Goal: Transaction & Acquisition: Subscribe to service/newsletter

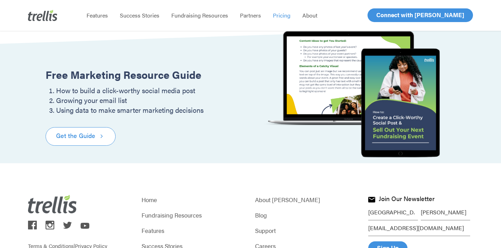
scroll to position [927, 0]
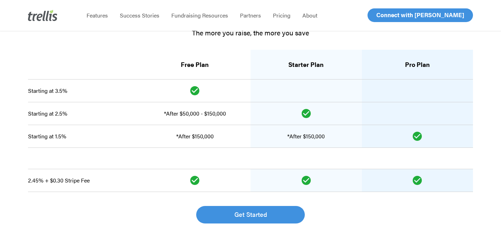
scroll to position [1224, 0]
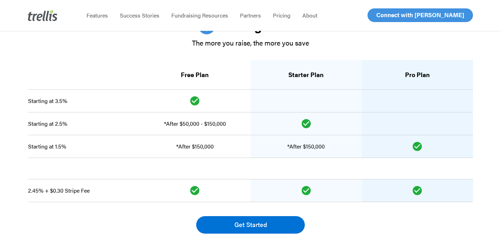
click at [245, 225] on span "Get Started" at bounding box center [251, 225] width 33 height 10
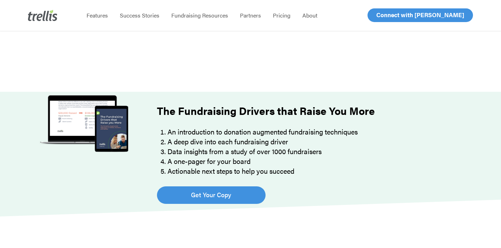
scroll to position [502, 0]
